Goal: Information Seeking & Learning: Learn about a topic

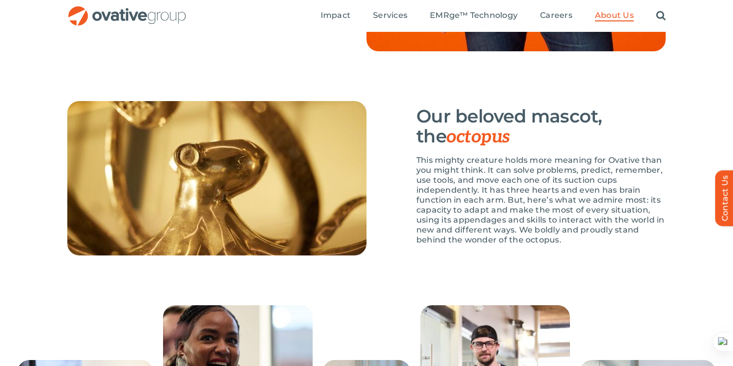
scroll to position [1413, 0]
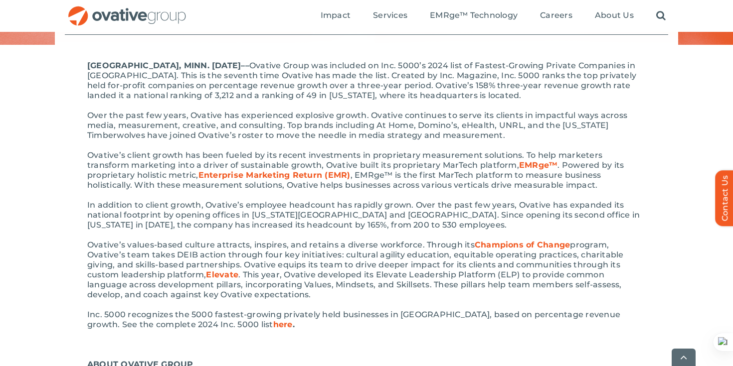
scroll to position [216, 0]
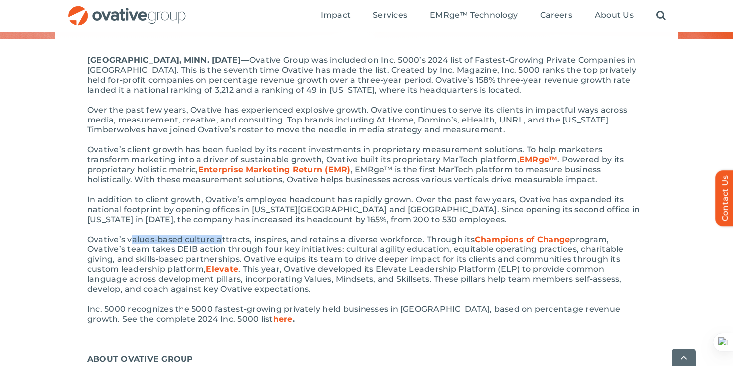
drag, startPoint x: 131, startPoint y: 238, endPoint x: 221, endPoint y: 240, distance: 90.3
click at [221, 240] on span "Ovative’s values-based culture attracts, inspires, and retains a diverse workfo…" at bounding box center [280, 239] width 387 height 9
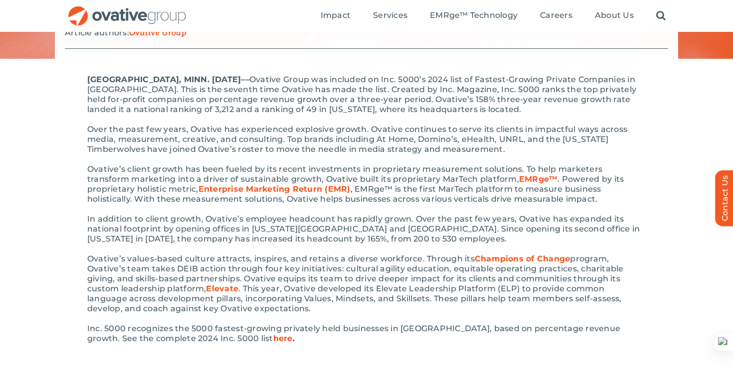
scroll to position [0, 0]
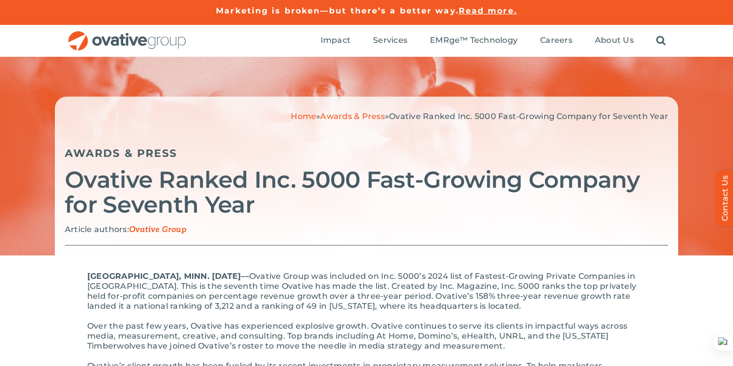
click at [356, 113] on link "Awards & Press" at bounding box center [352, 116] width 64 height 9
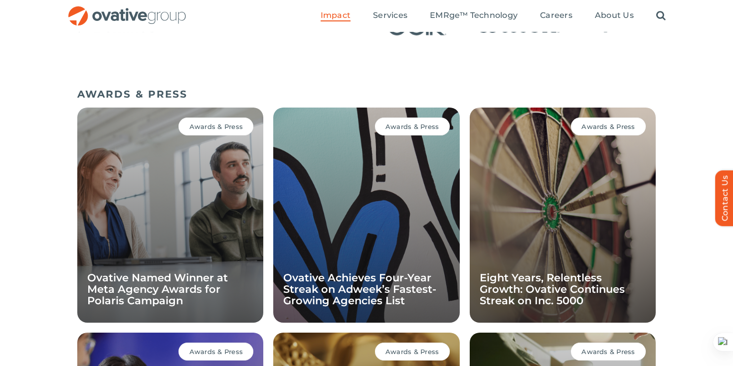
scroll to position [650, 0]
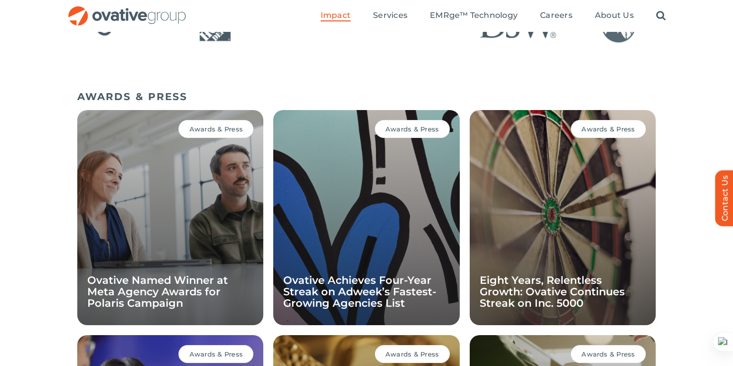
click at [135, 206] on div "Awards & Press Ovative Named Winner at Meta Agency Awards for Polaris Campaign" at bounding box center [170, 217] width 186 height 215
click at [206, 205] on div "Awards & Press Ovative Named Winner at Meta Agency Awards for Polaris Campaign" at bounding box center [170, 217] width 186 height 215
click at [217, 130] on span "Awards & Press" at bounding box center [215, 129] width 53 height 8
click at [228, 129] on span "Awards & Press" at bounding box center [215, 129] width 53 height 8
click at [224, 249] on div "Awards & Press Ovative Named Winner at Meta Agency Awards for Polaris Campaign" at bounding box center [170, 217] width 186 height 215
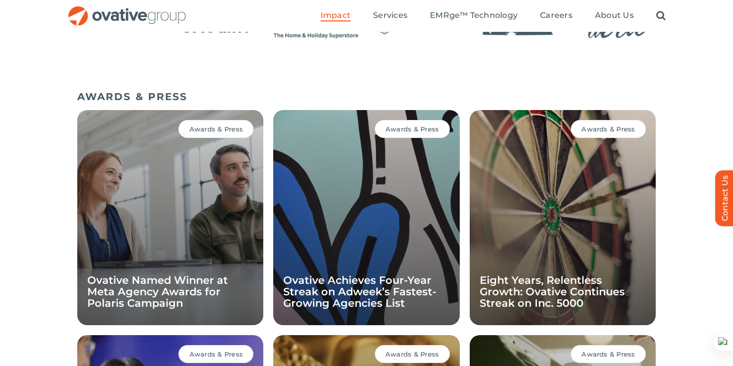
click at [116, 115] on div "Awards & Press Ovative Named Winner at Meta Agency Awards for Polaris Campaign" at bounding box center [170, 217] width 186 height 215
click at [405, 131] on span "Awards & Press" at bounding box center [411, 129] width 53 height 8
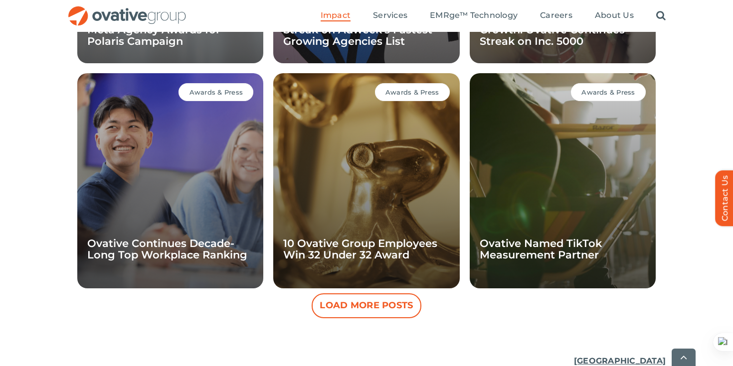
scroll to position [913, 0]
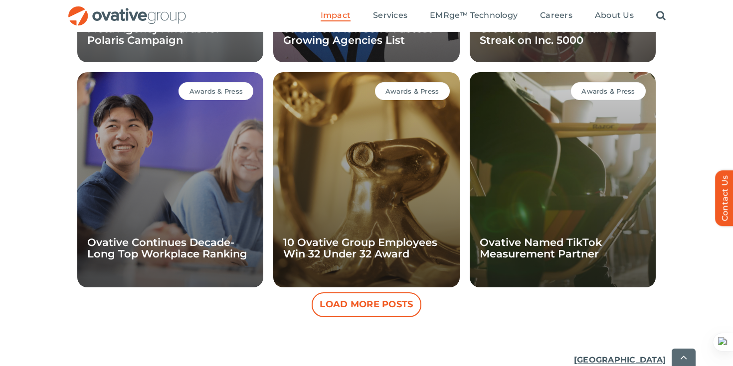
click at [386, 192] on div "Awards & Press 10 Ovative Group Employees Win 32 Under 32 Award" at bounding box center [366, 179] width 186 height 215
click at [416, 88] on span "Awards & Press" at bounding box center [411, 91] width 53 height 8
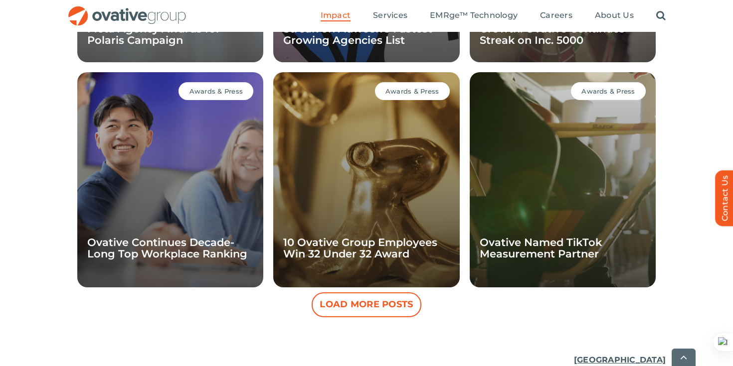
click at [380, 302] on button "Load More Posts" at bounding box center [367, 305] width 110 height 25
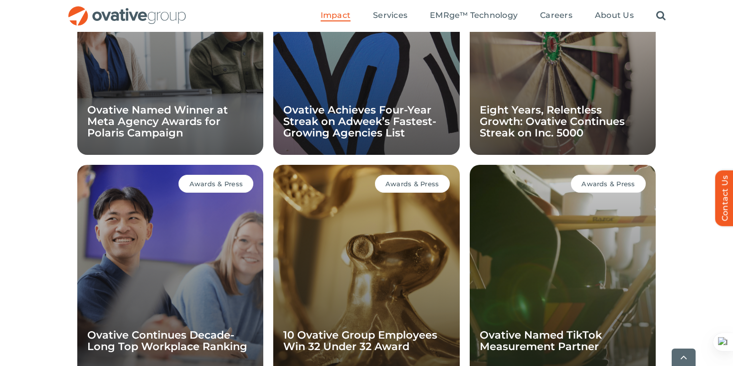
scroll to position [835, 0]
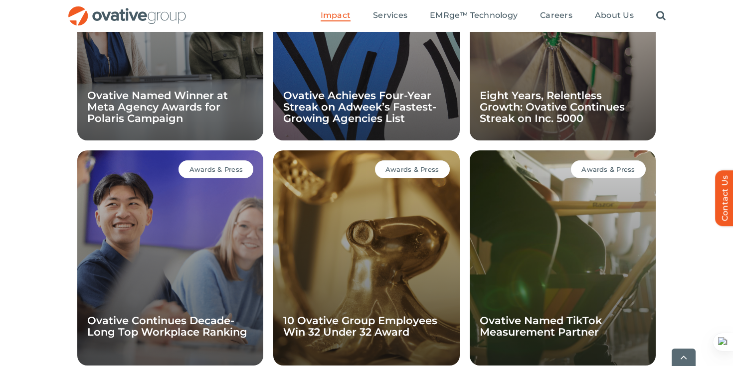
click at [417, 169] on span "Awards & Press" at bounding box center [411, 170] width 53 height 8
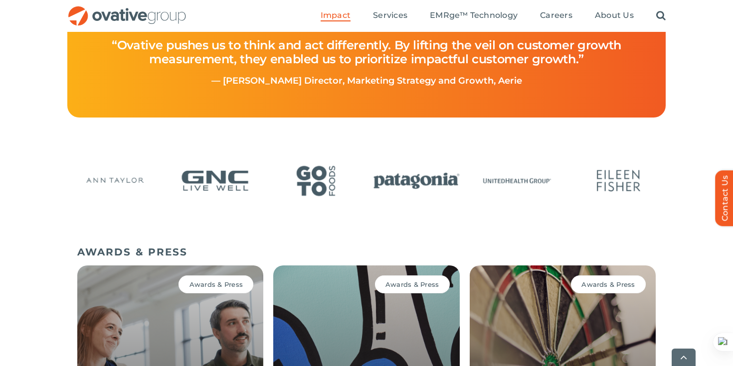
scroll to position [516, 0]
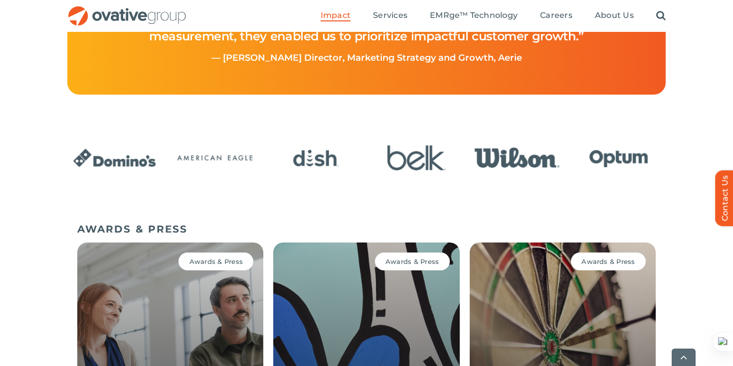
click at [405, 259] on span "Awards & Press" at bounding box center [411, 262] width 53 height 8
click at [404, 154] on img "4 / 24" at bounding box center [416, 158] width 94 height 39
click at [407, 164] on img "4 / 24" at bounding box center [416, 158] width 94 height 39
click at [342, 166] on img "3 / 24" at bounding box center [316, 158] width 94 height 39
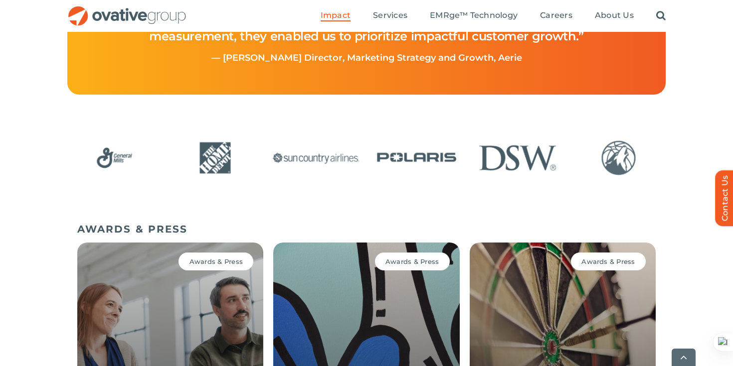
click at [232, 248] on div "Awards & Press Ovative Named Winner at Meta Agency Awards for Polaris Campaign" at bounding box center [170, 350] width 186 height 215
click at [232, 262] on span "Awards & Press" at bounding box center [215, 262] width 53 height 8
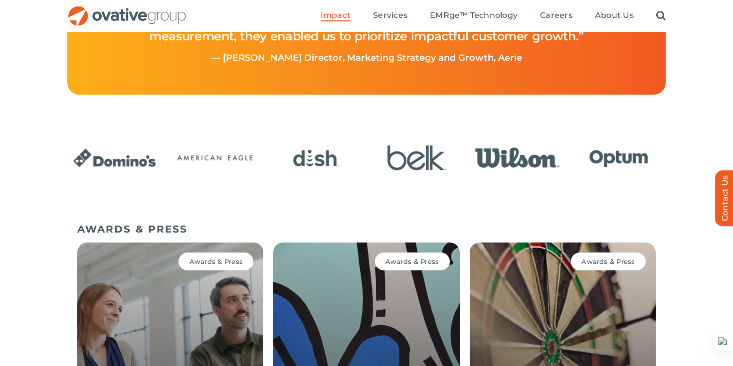
click at [198, 265] on span "Awards & Press" at bounding box center [215, 262] width 53 height 8
click at [194, 242] on li "Awards & Press Ovative Named Winner at Meta Agency Awards for Polaris Campaign" at bounding box center [170, 350] width 196 height 225
click at [207, 264] on span "Awards & Press" at bounding box center [215, 262] width 53 height 8
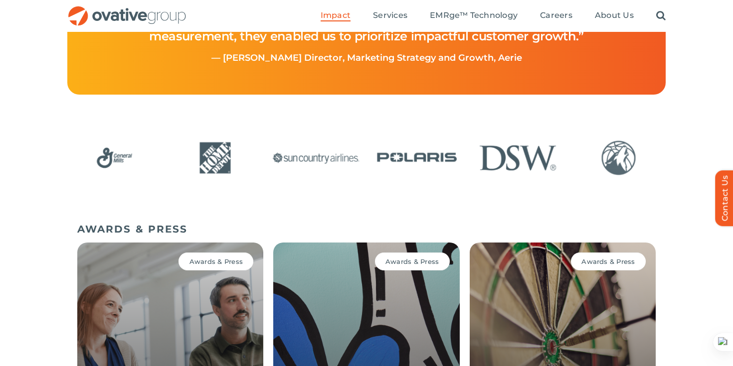
click at [204, 164] on img "8 / 24" at bounding box center [215, 158] width 94 height 39
click at [209, 260] on span "Awards & Press" at bounding box center [215, 262] width 53 height 8
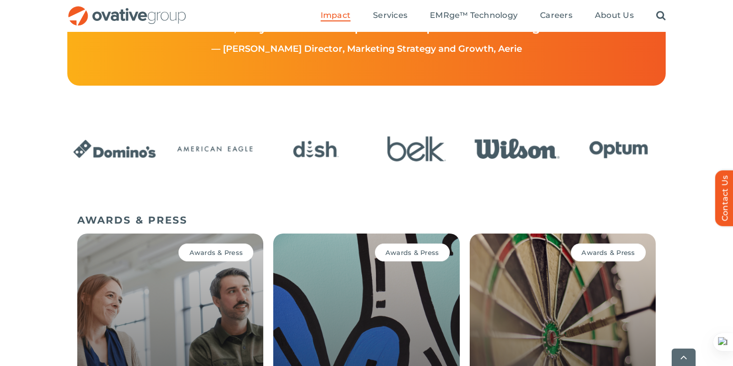
scroll to position [527, 0]
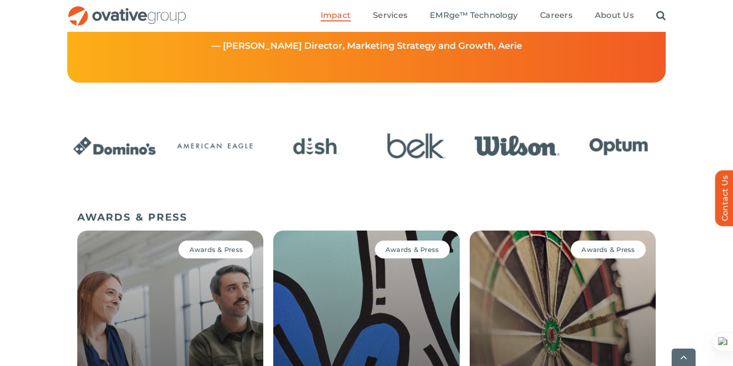
click at [213, 251] on span "Awards & Press" at bounding box center [215, 250] width 53 height 8
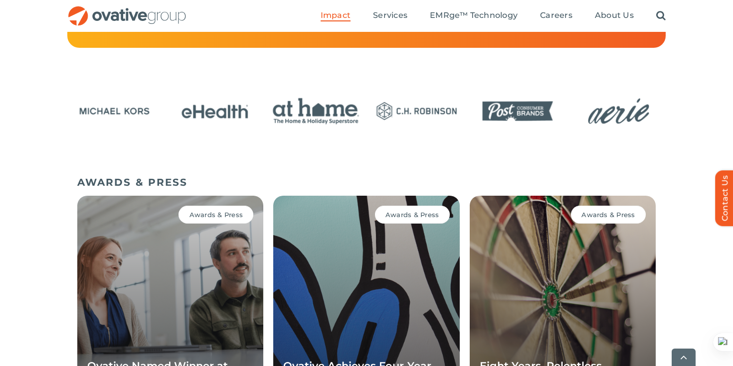
scroll to position [630, 0]
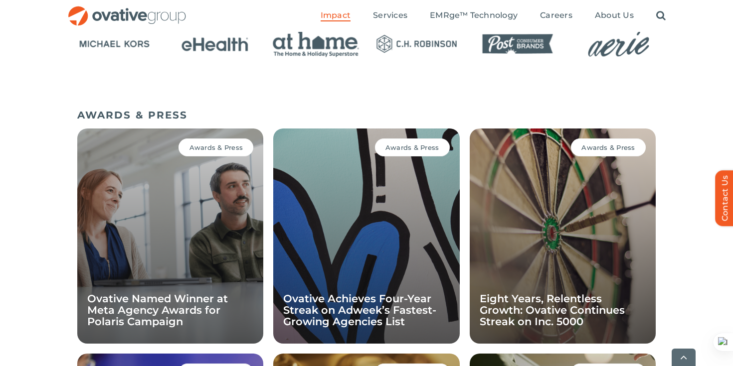
click at [229, 147] on span "Awards & Press" at bounding box center [215, 148] width 53 height 8
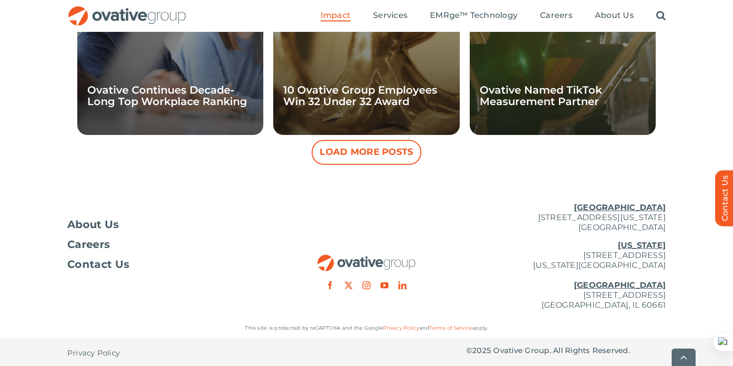
scroll to position [1066, 0]
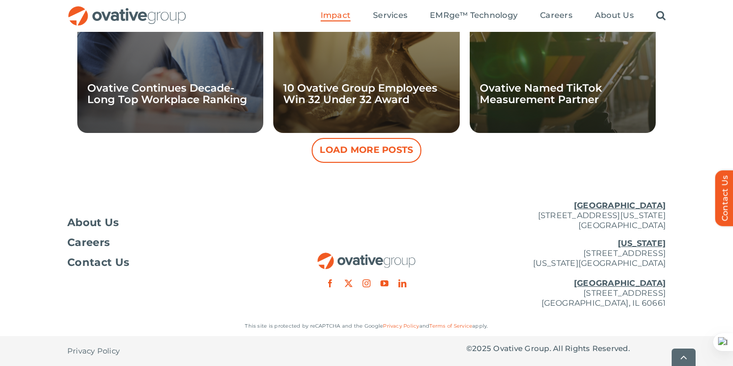
click at [554, 296] on p "New York 254 Canal Street, Suite 5000 New York, NY 10013 Chicago 224 North Desp…" at bounding box center [565, 274] width 199 height 70
copy p "[STREET_ADDRESS]"
click at [677, 300] on div "About Us Careers Contact Us Minneapolis 729 Washington Avenue N, Suite 1000 Min…" at bounding box center [366, 255] width 733 height 124
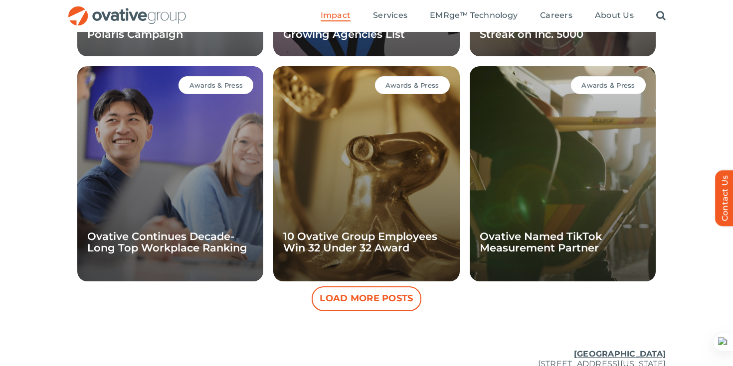
scroll to position [901, 0]
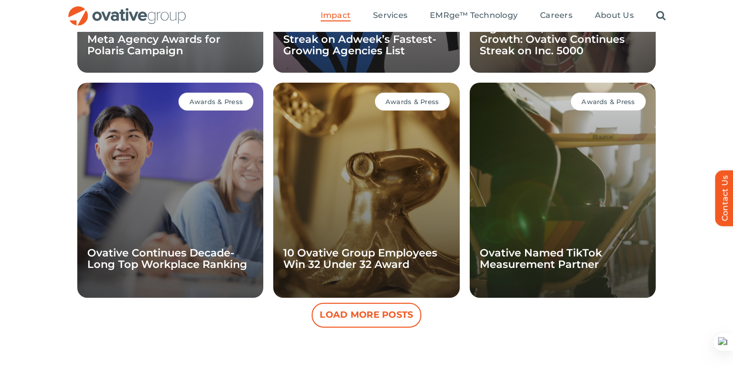
click at [161, 175] on div "Awards & Press Ovative Continues Decade-Long Top Workplace Ranking" at bounding box center [170, 190] width 186 height 215
click at [226, 94] on div "Awards & Press" at bounding box center [215, 102] width 75 height 18
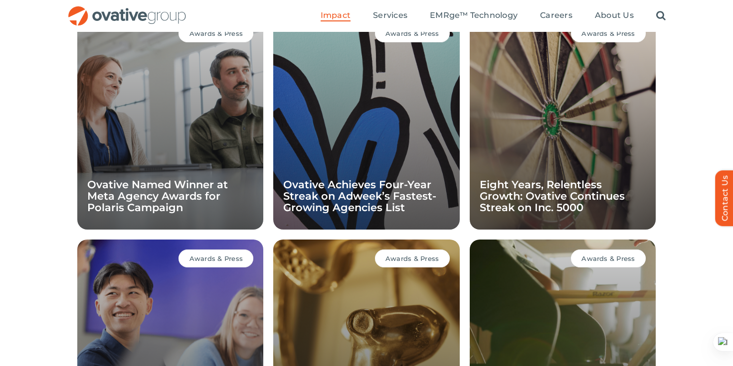
scroll to position [726, 0]
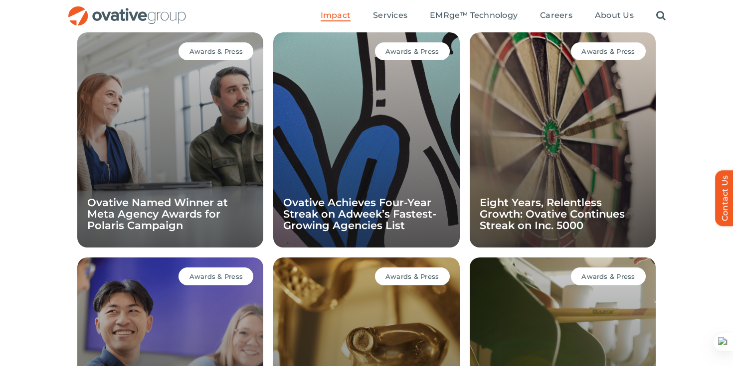
click at [204, 47] on span "Awards & Press" at bounding box center [215, 51] width 53 height 8
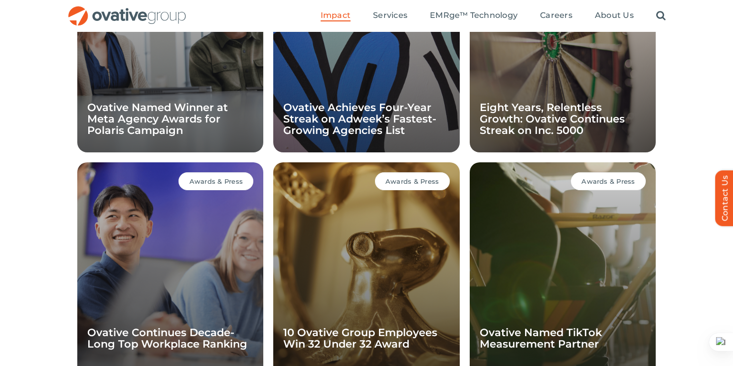
scroll to position [807, 0]
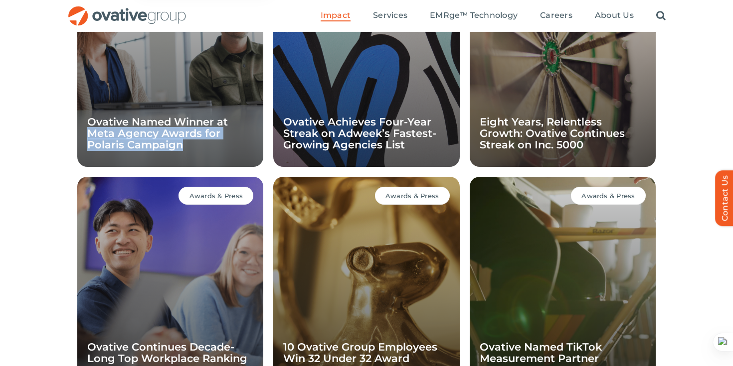
drag, startPoint x: 62, startPoint y: 129, endPoint x: 206, endPoint y: 142, distance: 144.7
click at [207, 142] on div "AWARDS & PRESS Awards & Press Ovative Named Winner at Meta Agency Awards for Po…" at bounding box center [366, 174] width 733 height 495
click at [206, 142] on h4 "Ovative Named Winner at Meta Agency Awards for Polaris Campaign" at bounding box center [170, 133] width 166 height 34
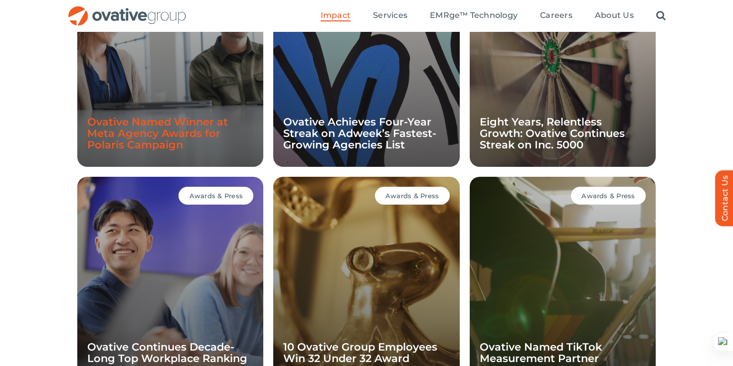
click at [178, 127] on link "Ovative Named Winner at Meta Agency Awards for Polaris Campaign" at bounding box center [157, 133] width 141 height 35
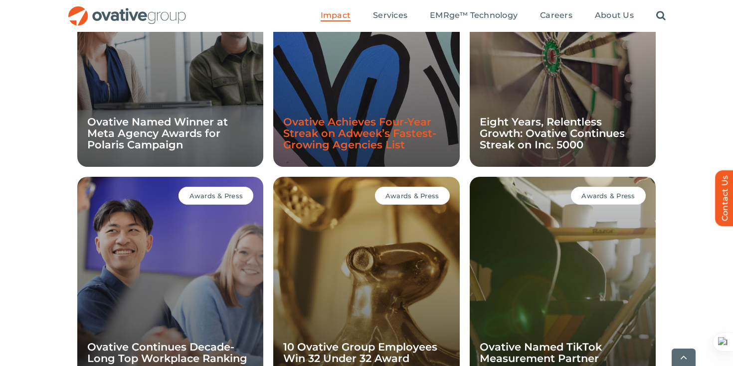
click at [374, 148] on link "Ovative Achieves Four-Year Streak on Adweek’s Fastest-Growing Agencies List" at bounding box center [359, 133] width 153 height 35
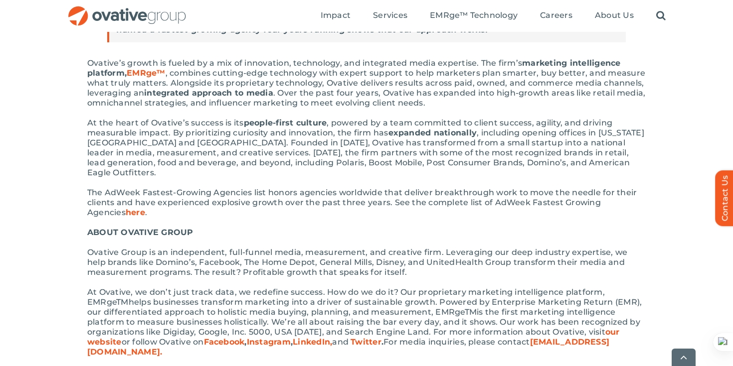
scroll to position [332, 0]
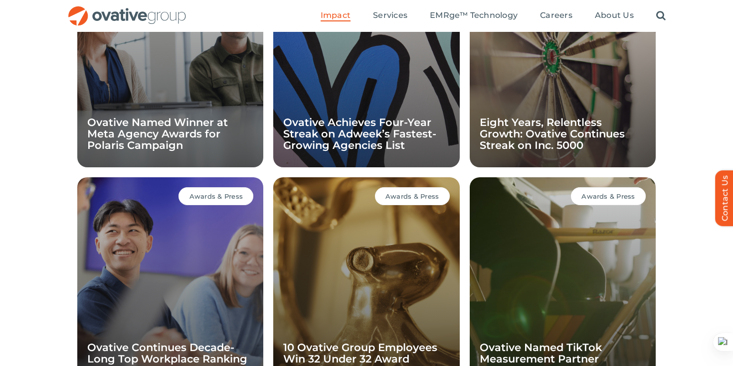
scroll to position [808, 0]
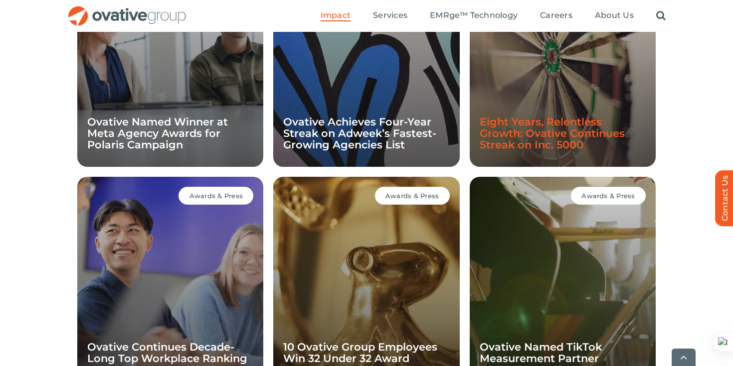
click at [549, 132] on link "Eight Years, Relentless Growth: Ovative Continues Streak on Inc. 5000" at bounding box center [552, 133] width 145 height 35
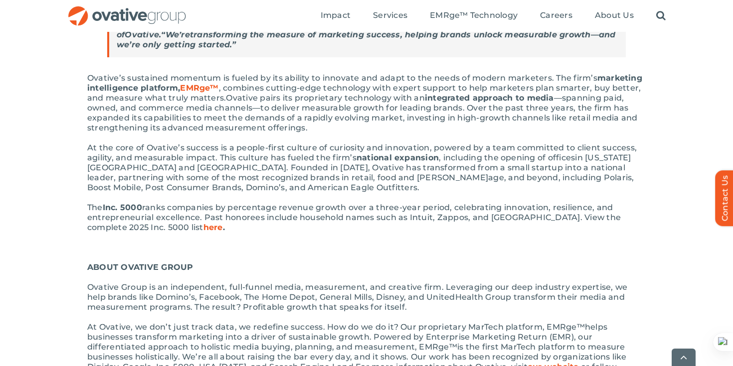
scroll to position [421, 0]
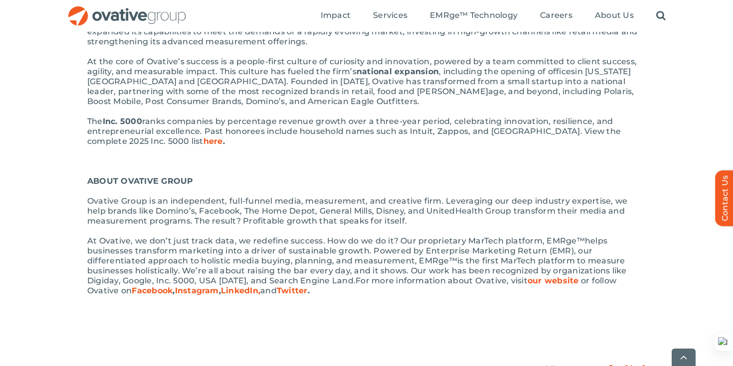
click at [203, 141] on span "here" at bounding box center [212, 141] width 19 height 9
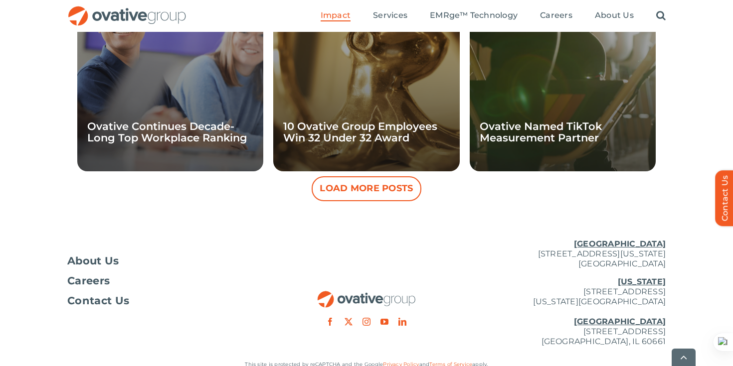
click at [380, 193] on button "Load More Posts" at bounding box center [367, 188] width 110 height 25
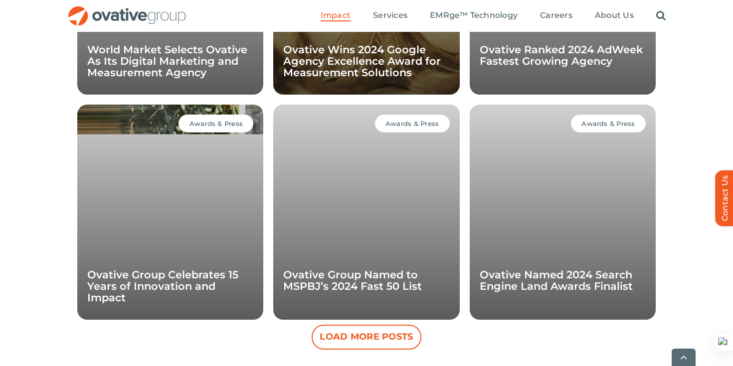
scroll to position [1394, 0]
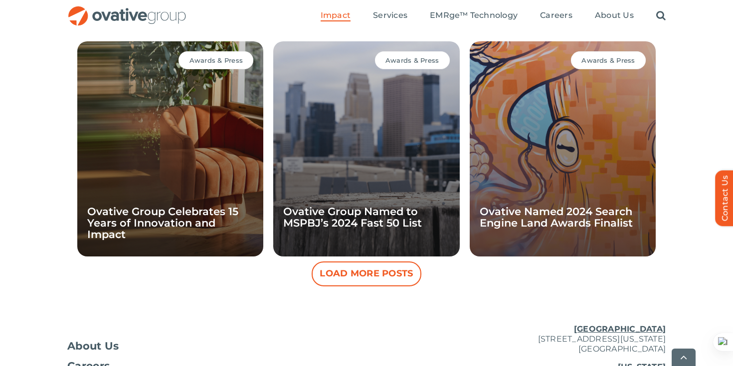
click at [363, 268] on button "Load More Posts" at bounding box center [367, 274] width 110 height 25
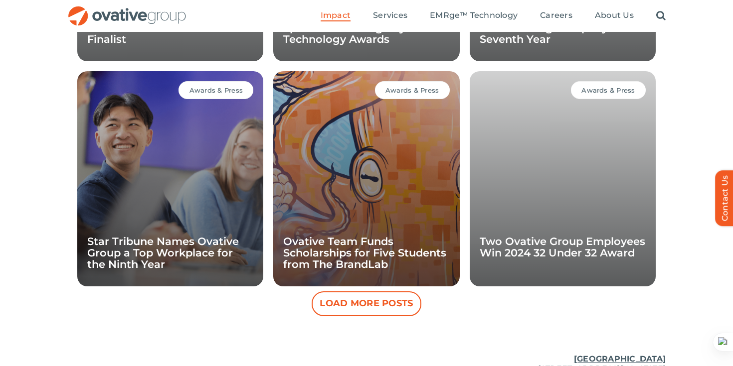
scroll to position [1814, 0]
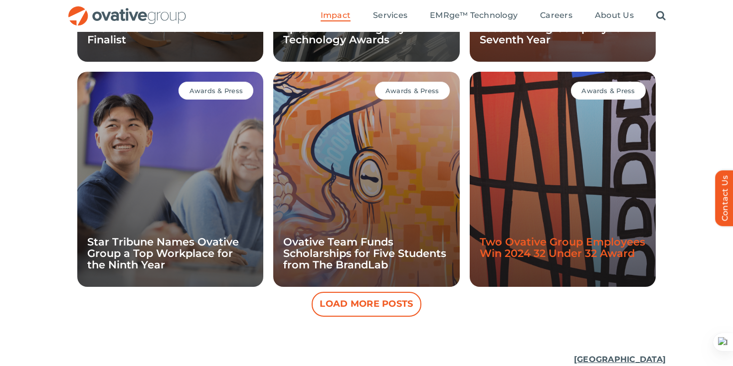
click at [509, 251] on link "Two Ovative Group Employees Win 2024 32 Under 32 Award" at bounding box center [563, 248] width 166 height 24
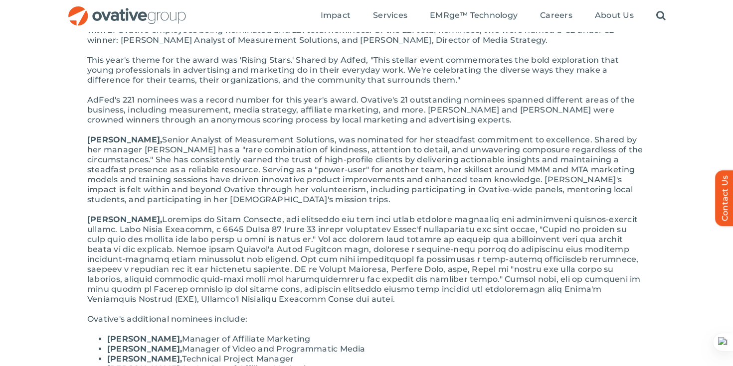
scroll to position [267, 0]
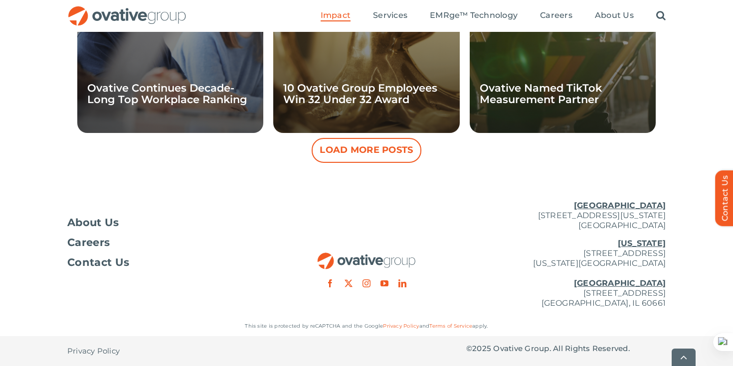
click at [404, 150] on button "Load More Posts" at bounding box center [367, 150] width 110 height 25
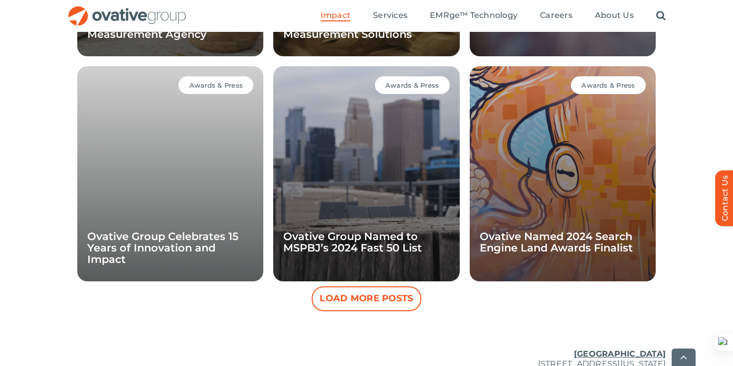
scroll to position [1518, 0]
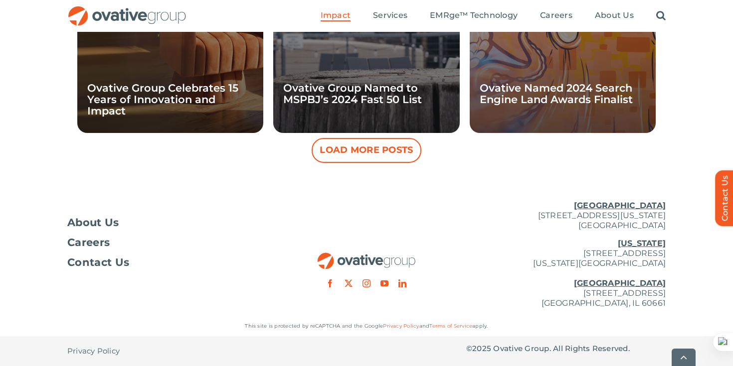
click at [376, 154] on button "Load More Posts" at bounding box center [367, 150] width 110 height 25
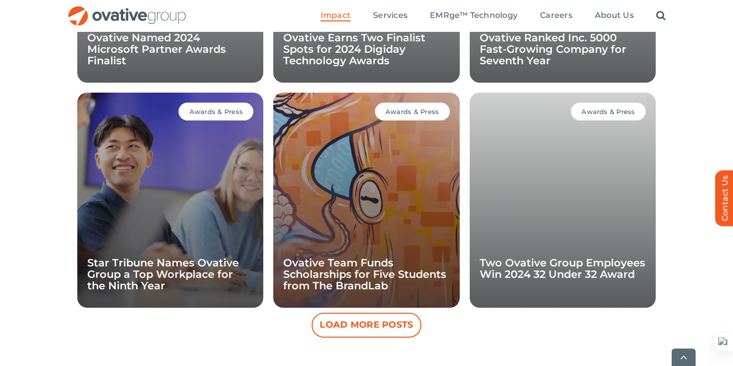
scroll to position [1969, 0]
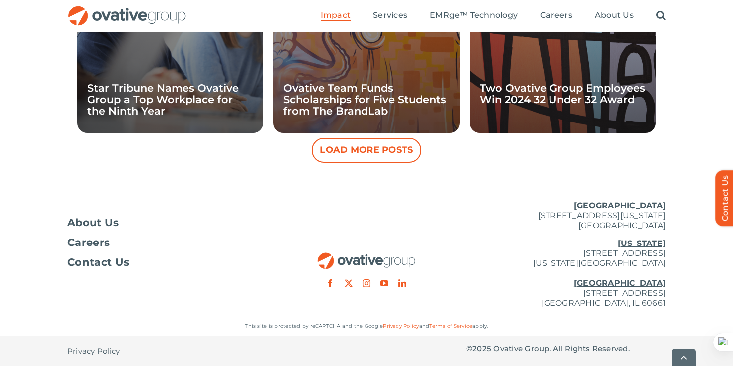
click at [376, 154] on button "Load More Posts" at bounding box center [367, 150] width 110 height 25
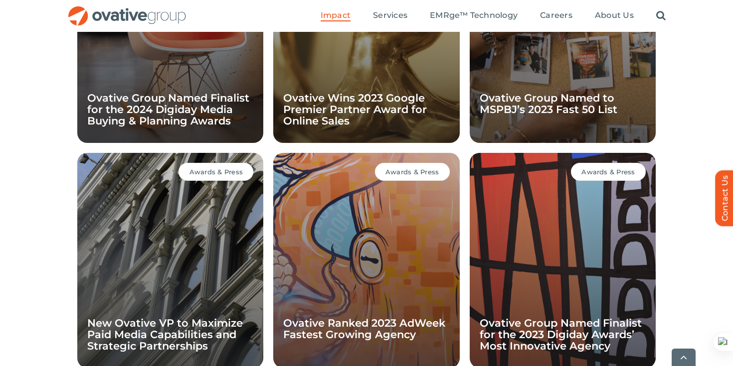
scroll to position [2242, 0]
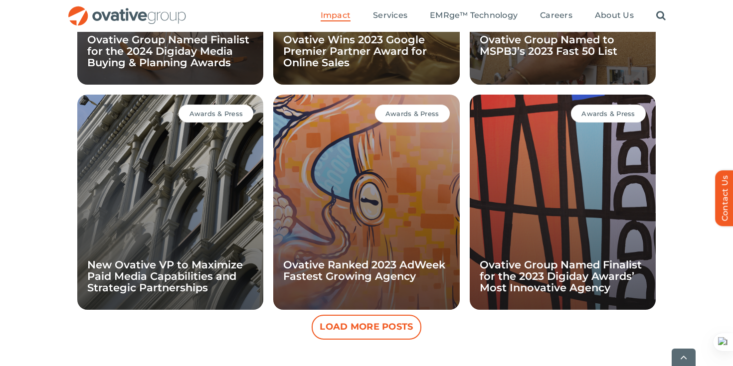
click at [353, 318] on button "Load More Posts" at bounding box center [367, 327] width 110 height 25
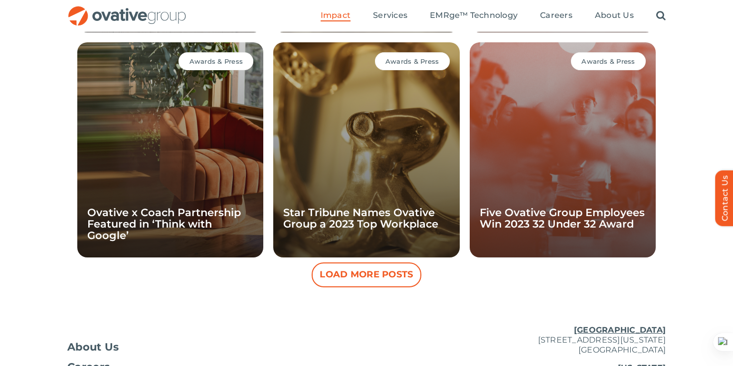
scroll to position [2745, 0]
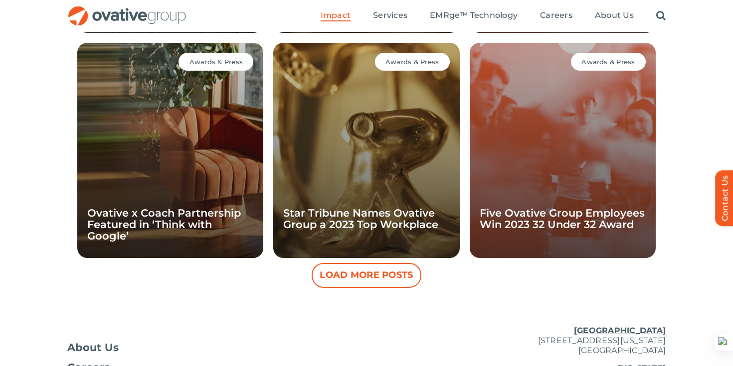
click at [359, 277] on button "Load More Posts" at bounding box center [367, 275] width 110 height 25
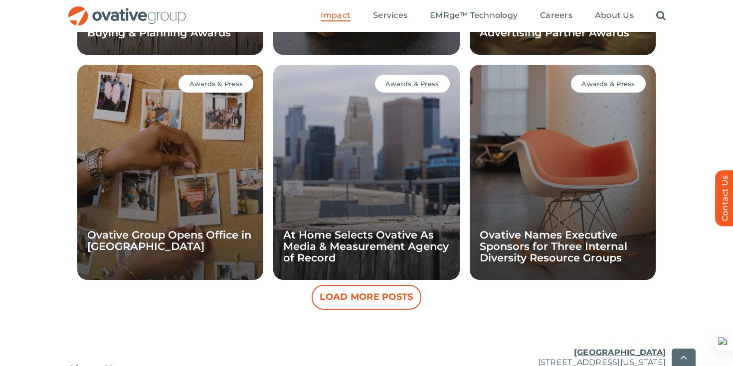
scroll to position [3175, 0]
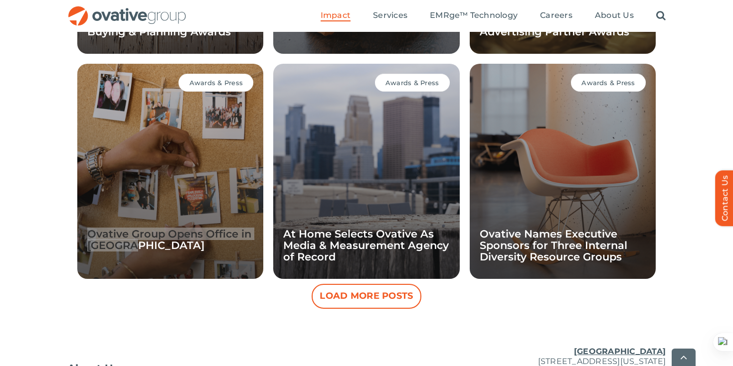
drag, startPoint x: 209, startPoint y: 227, endPoint x: 442, endPoint y: 7, distance: 320.2
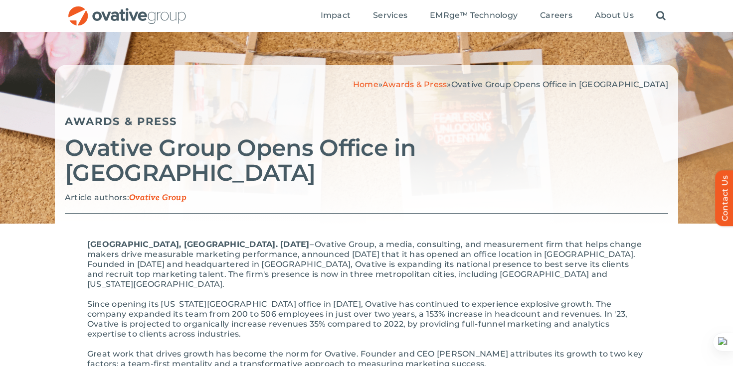
scroll to position [33, 0]
